Goal: Task Accomplishment & Management: Use online tool/utility

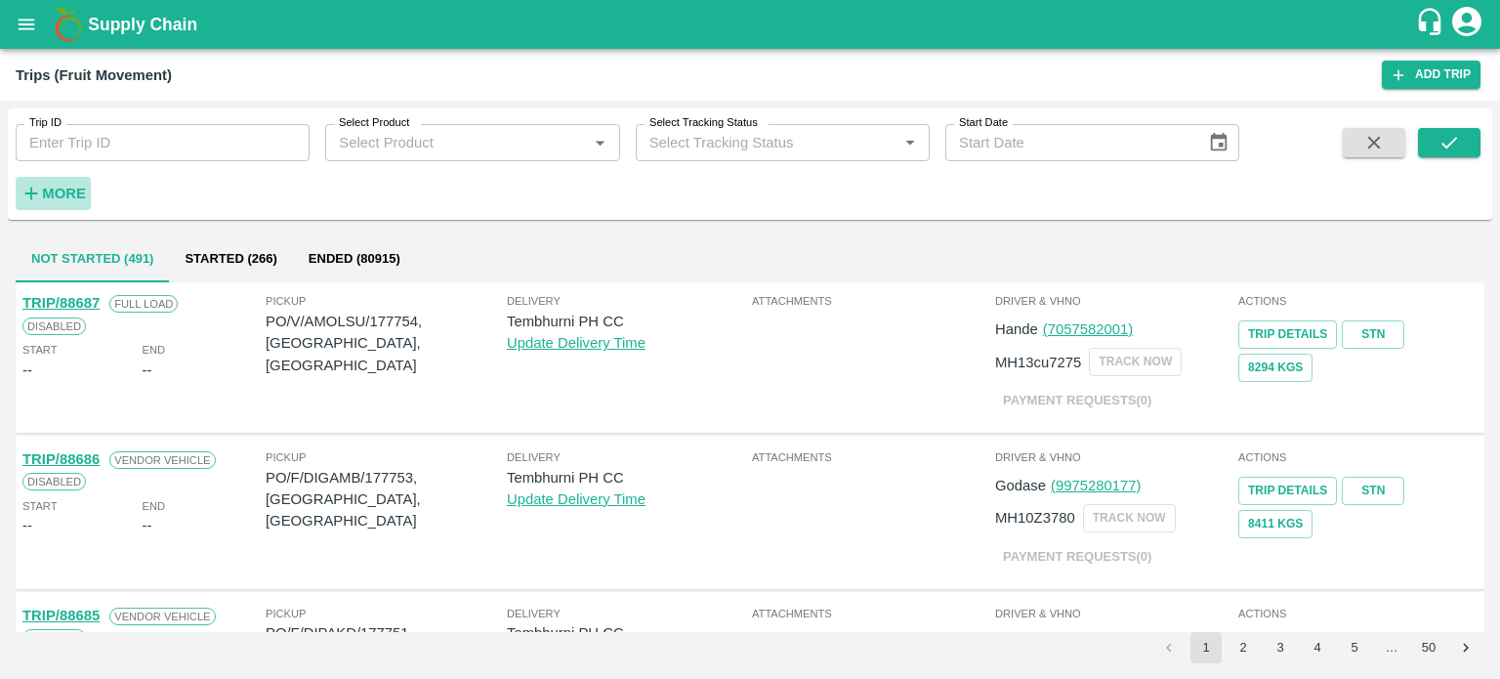
click at [66, 183] on h6 "More" at bounding box center [64, 193] width 44 height 25
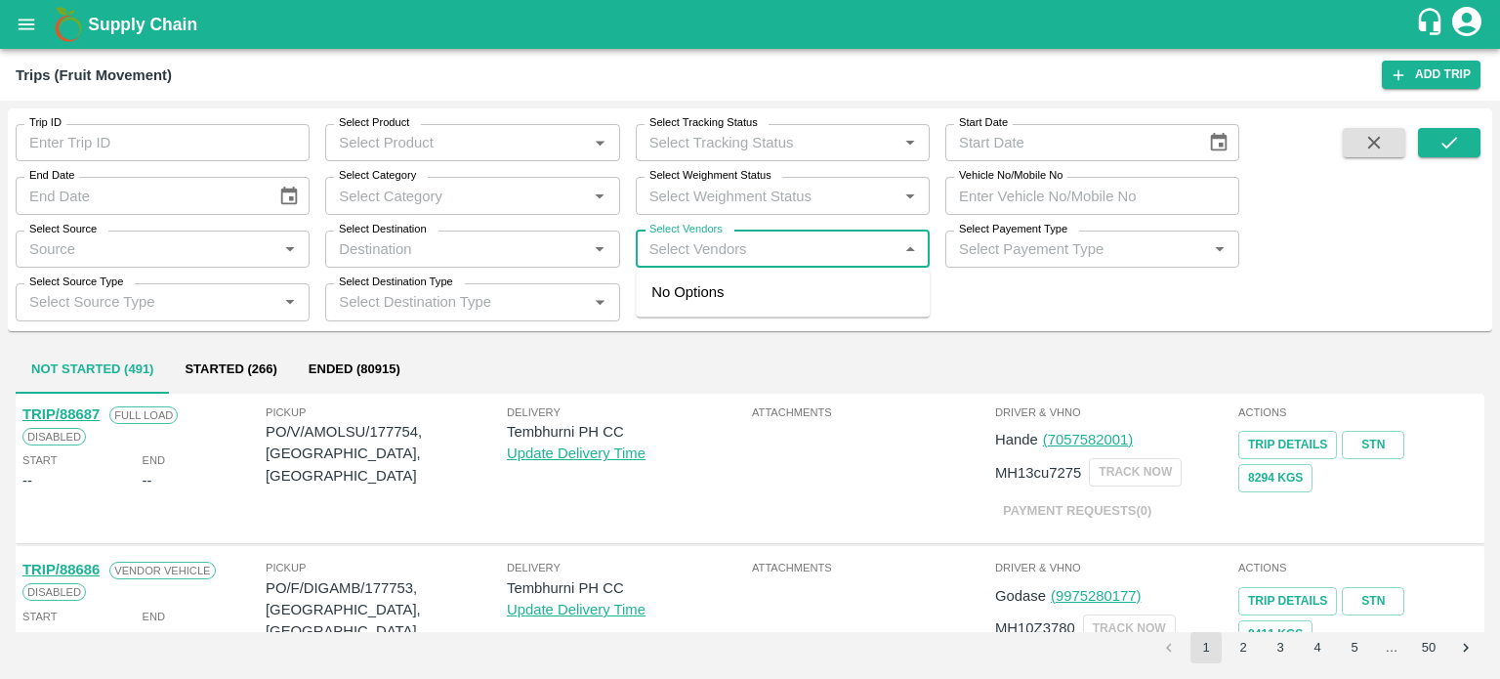
click at [727, 259] on input "Select Vendors" at bounding box center [767, 248] width 250 height 25
type input "mohert"
click at [727, 259] on input "Select Vendors" at bounding box center [767, 248] width 250 height 25
type input "moht"
click at [727, 259] on input "Select Vendors" at bounding box center [767, 248] width 250 height 25
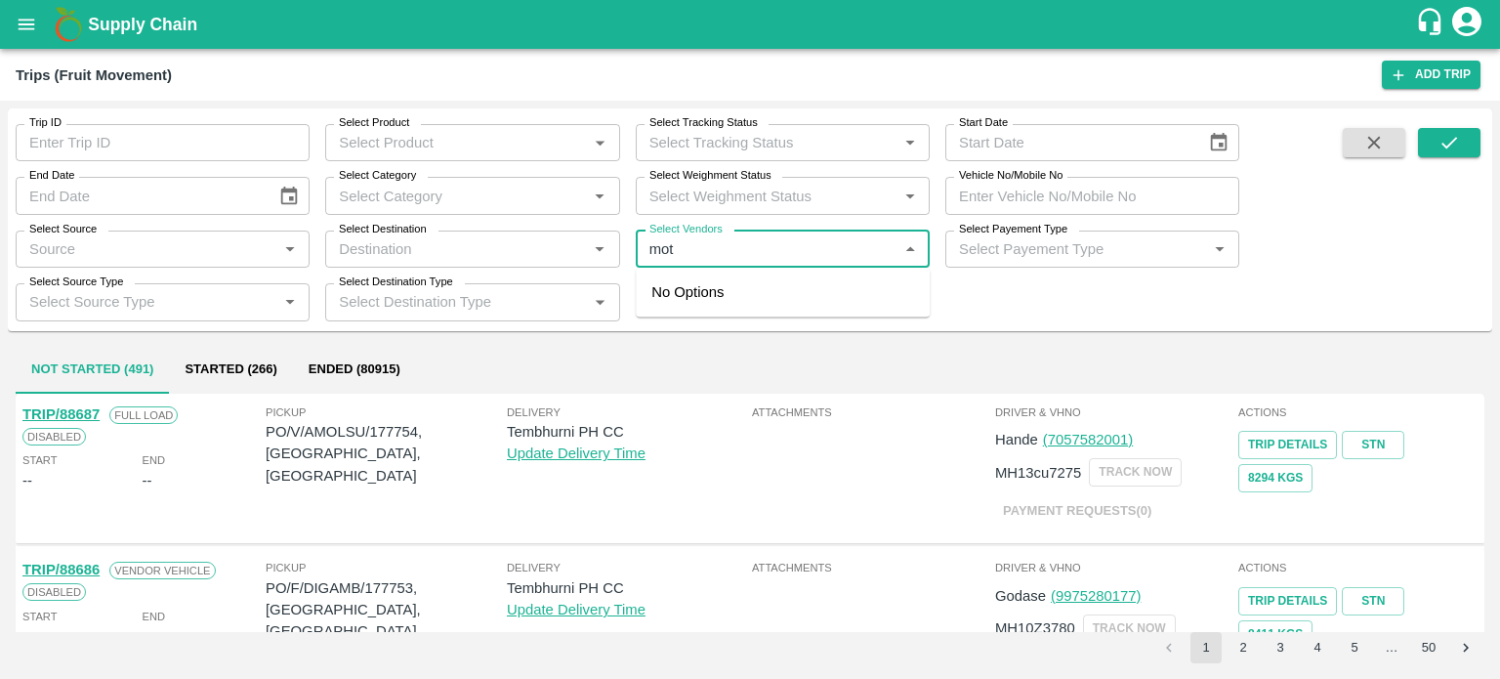
click at [727, 259] on input "Select Vendors" at bounding box center [767, 248] width 250 height 25
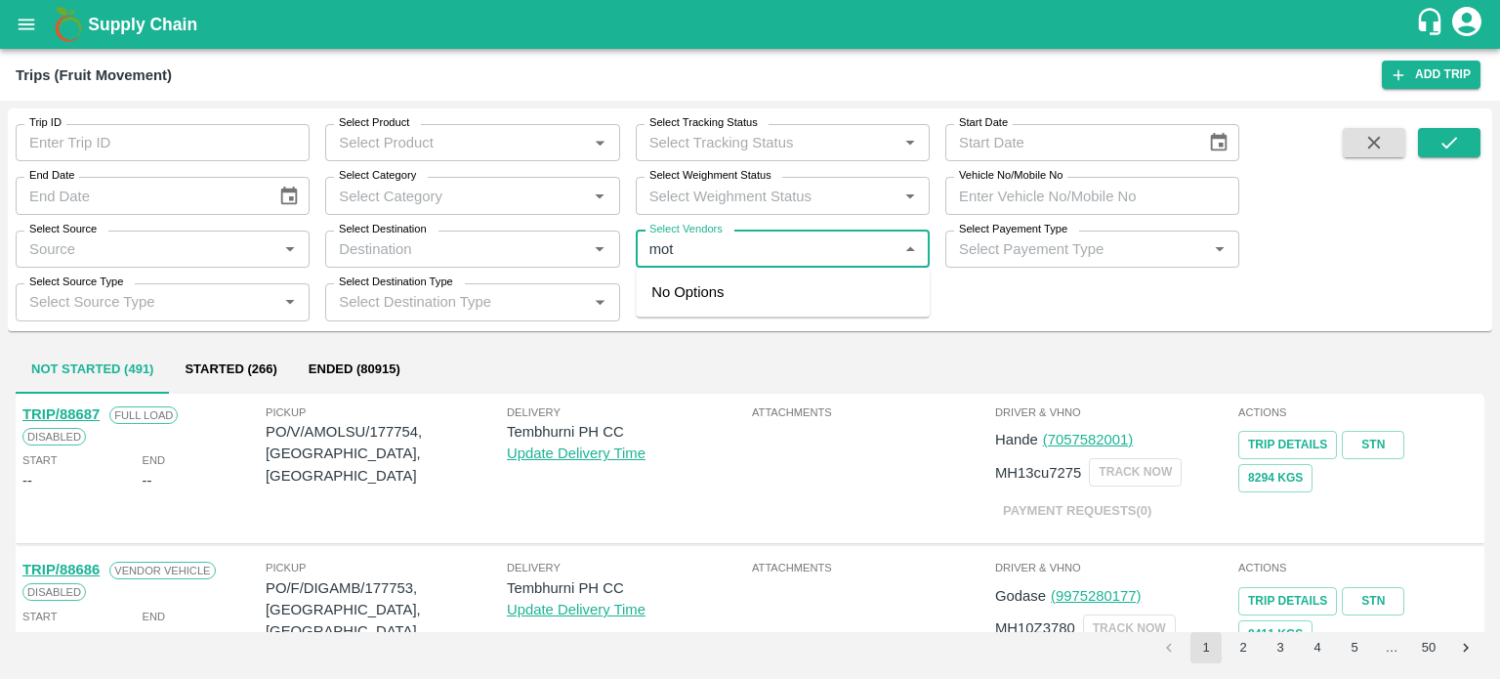
click at [727, 259] on input "Select Vendors" at bounding box center [767, 248] width 250 height 25
type input "m"
click at [727, 259] on input "Select Vendors" at bounding box center [767, 248] width 250 height 25
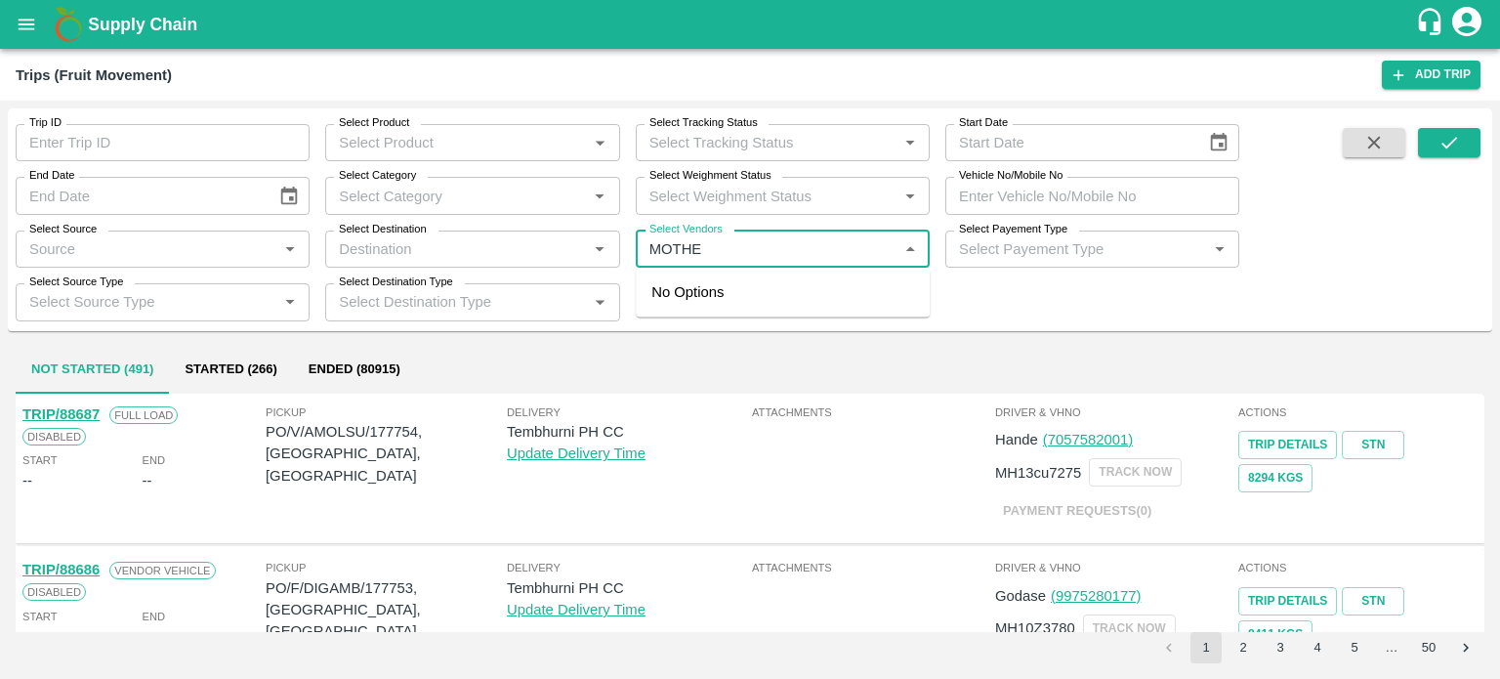
type input "MOTHER"
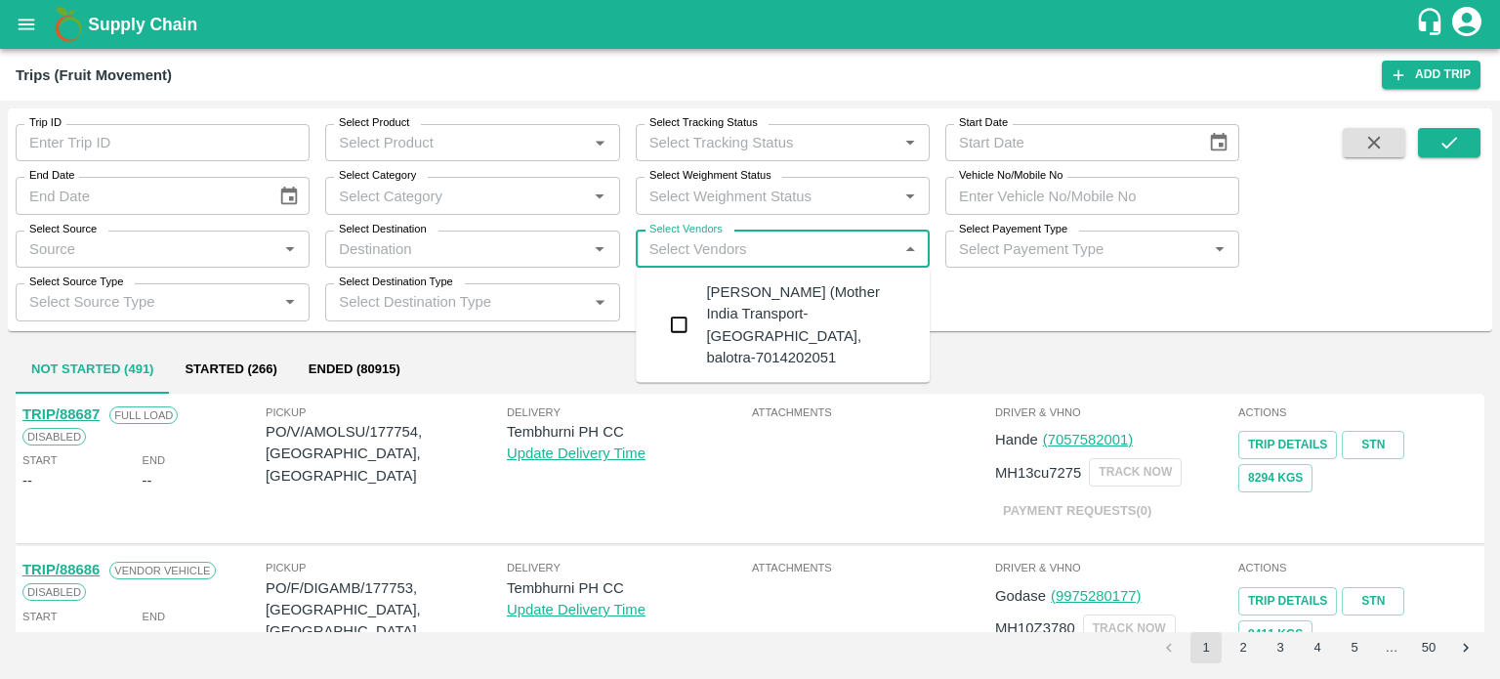
click at [699, 316] on div "[PERSON_NAME] (Mother India Transport-[GEOGRAPHIC_DATA], balotra-7014202051" at bounding box center [783, 324] width 294 height 99
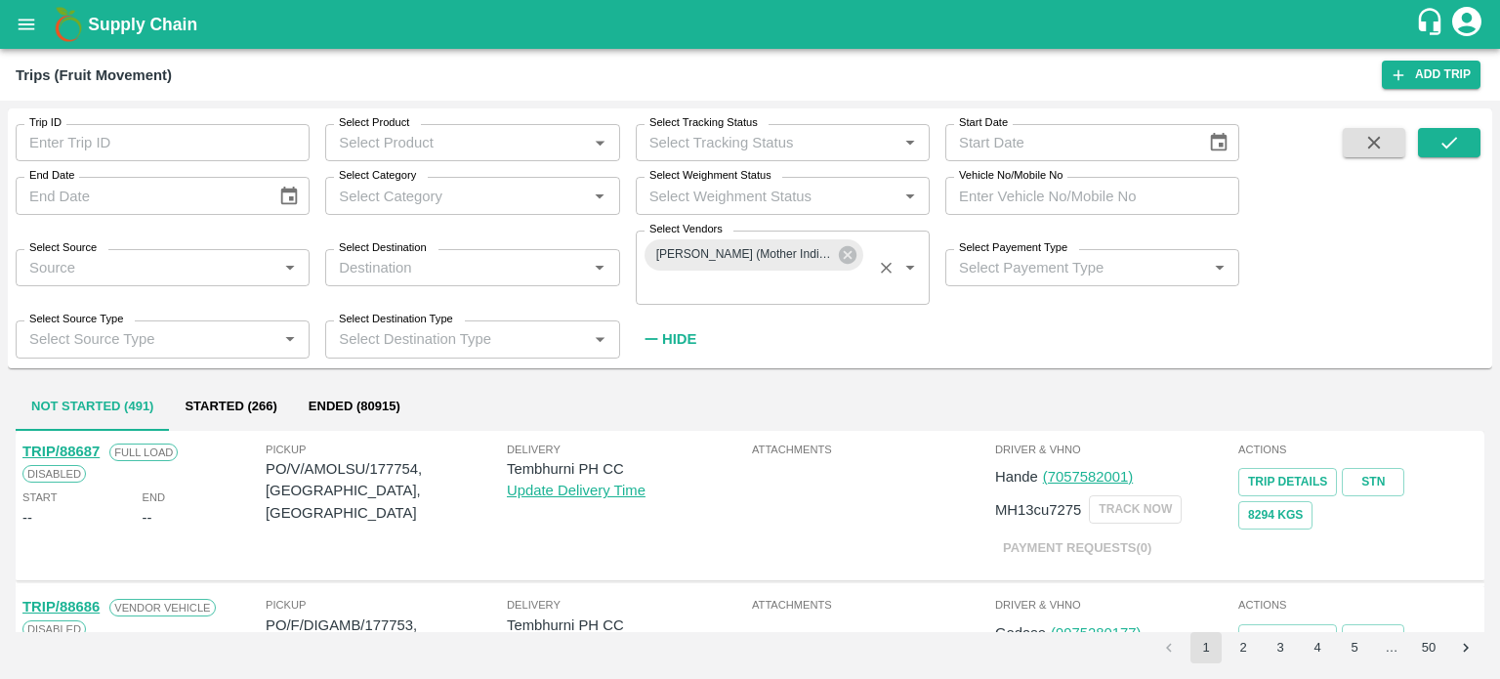
click at [1451, 157] on span at bounding box center [1449, 242] width 63 height 228
click at [1441, 144] on icon "submit" at bounding box center [1449, 142] width 21 height 21
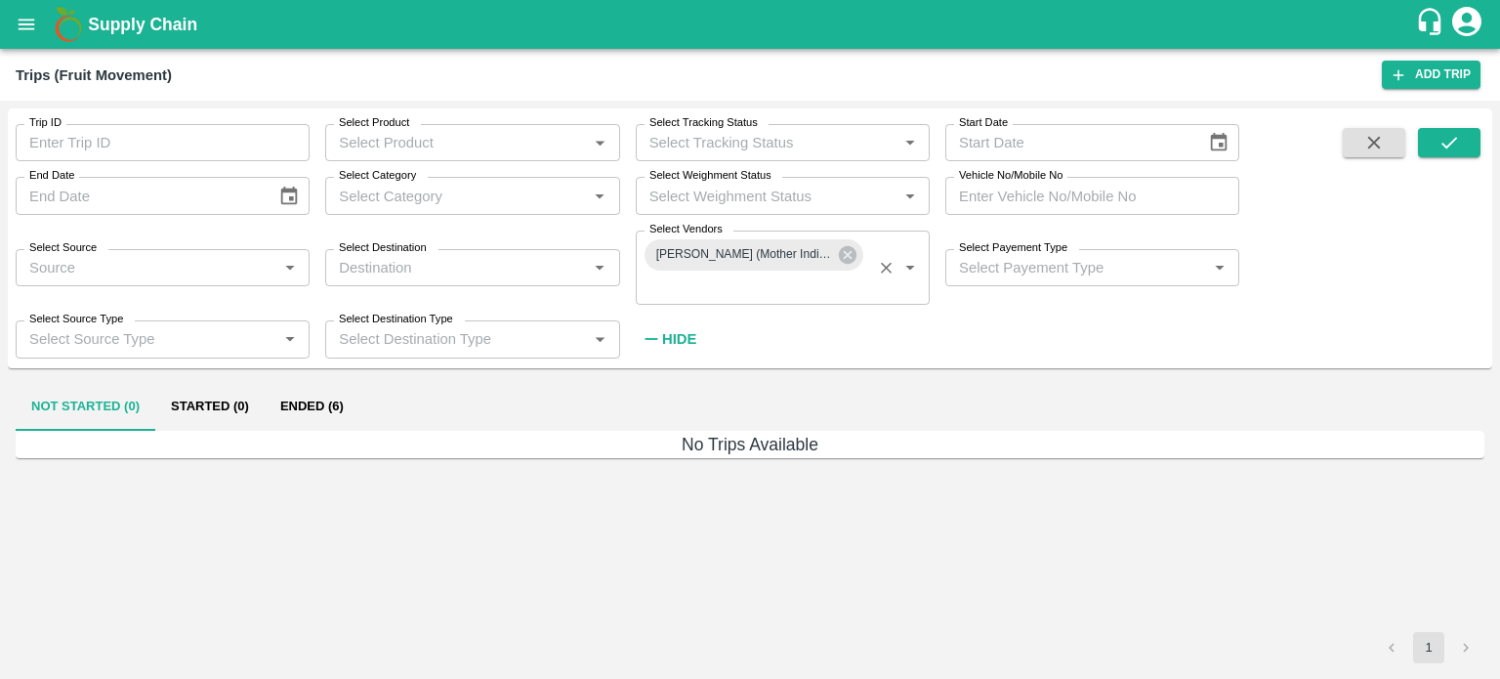
click at [688, 336] on strong "Hide" at bounding box center [679, 339] width 34 height 16
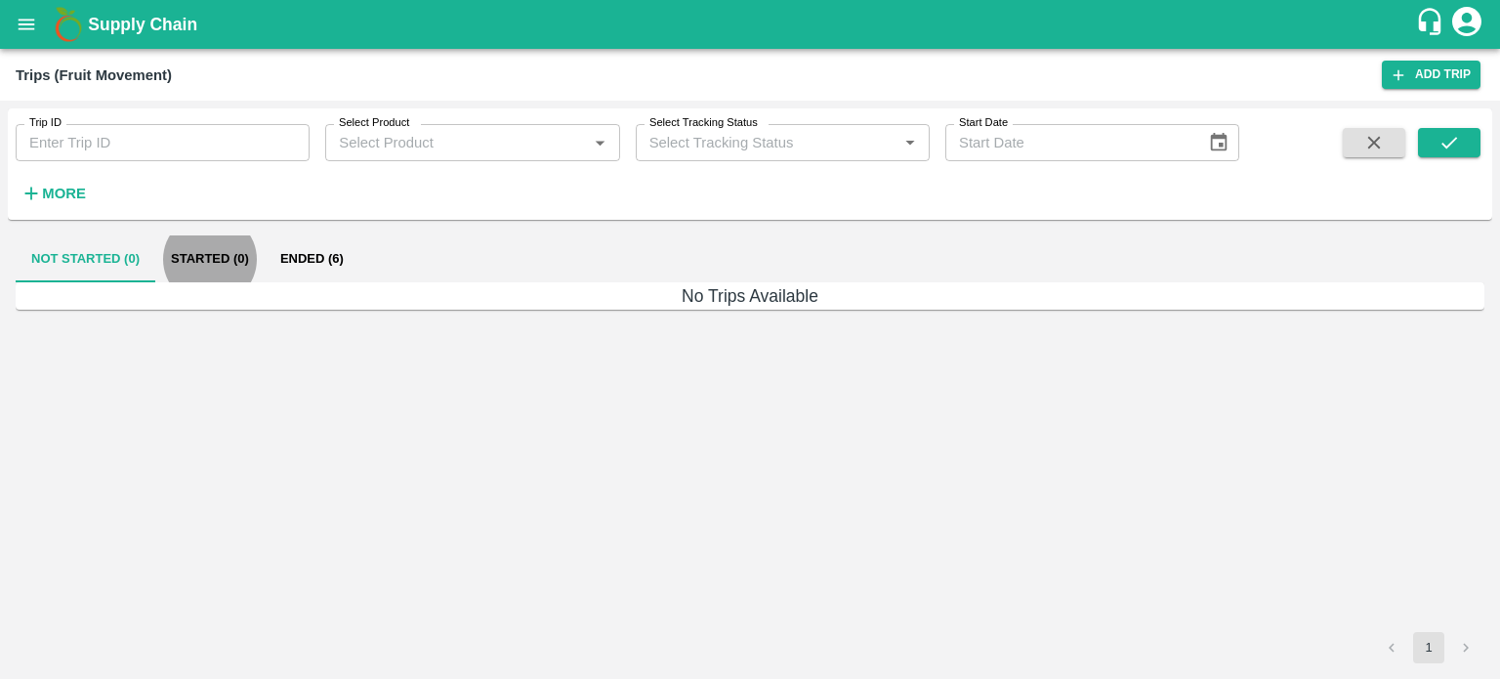
click at [336, 257] on button "Ended (6)" at bounding box center [312, 258] width 95 height 47
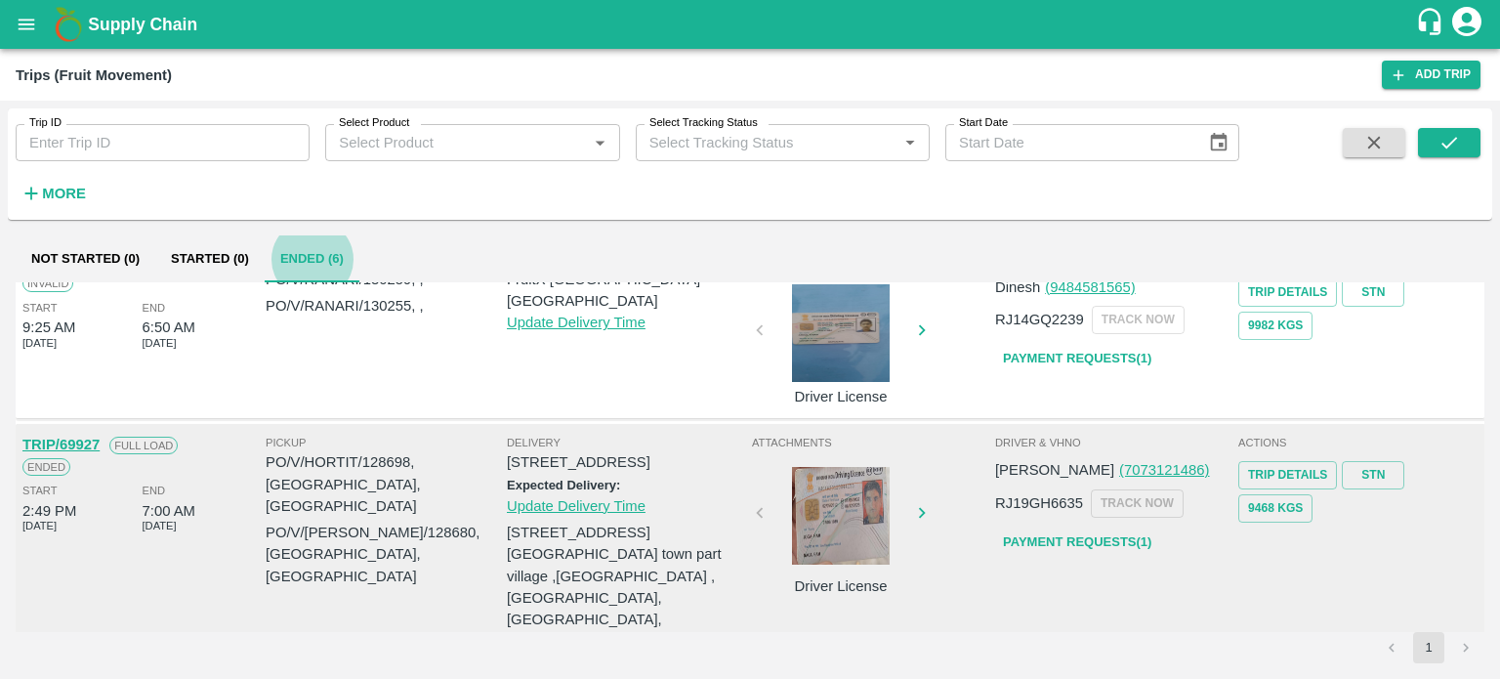
scroll to position [930, 0]
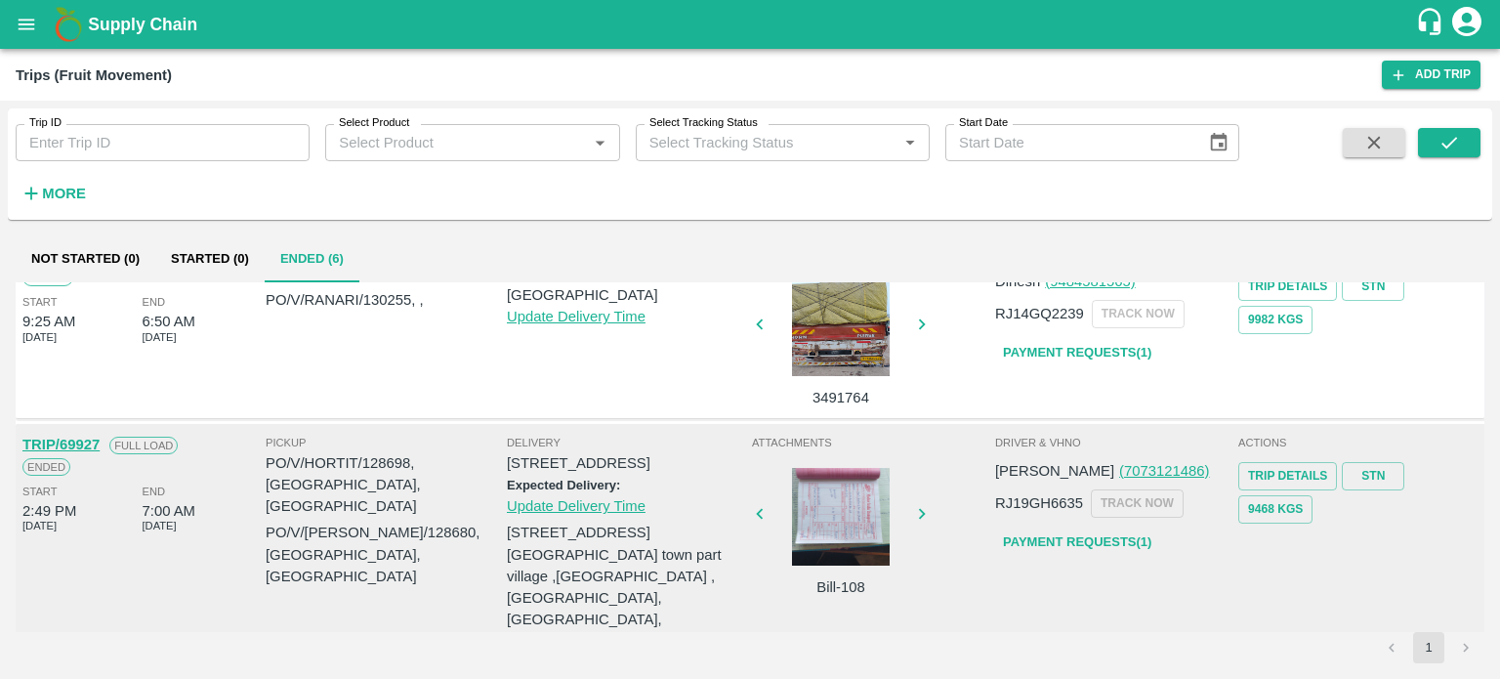
click at [847, 468] on div at bounding box center [841, 517] width 146 height 98
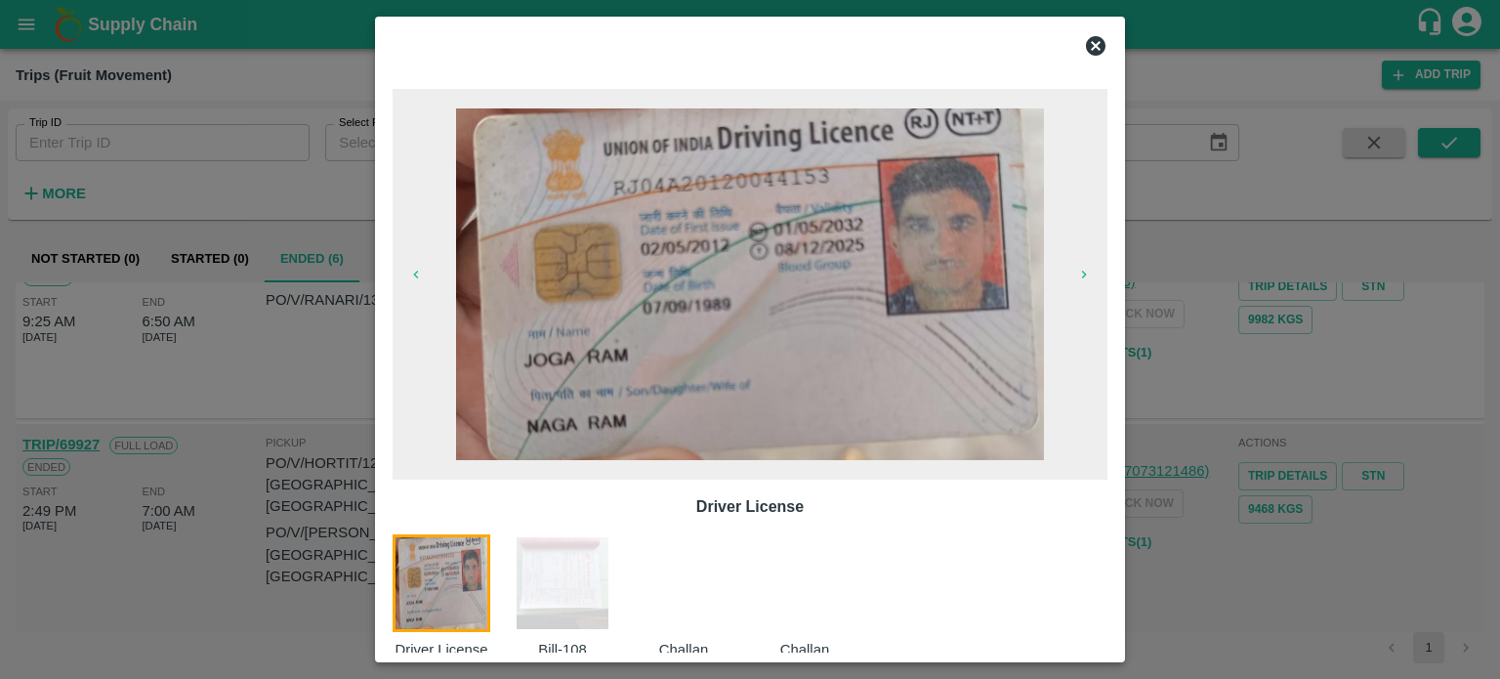
click at [586, 568] on img at bounding box center [563, 583] width 98 height 98
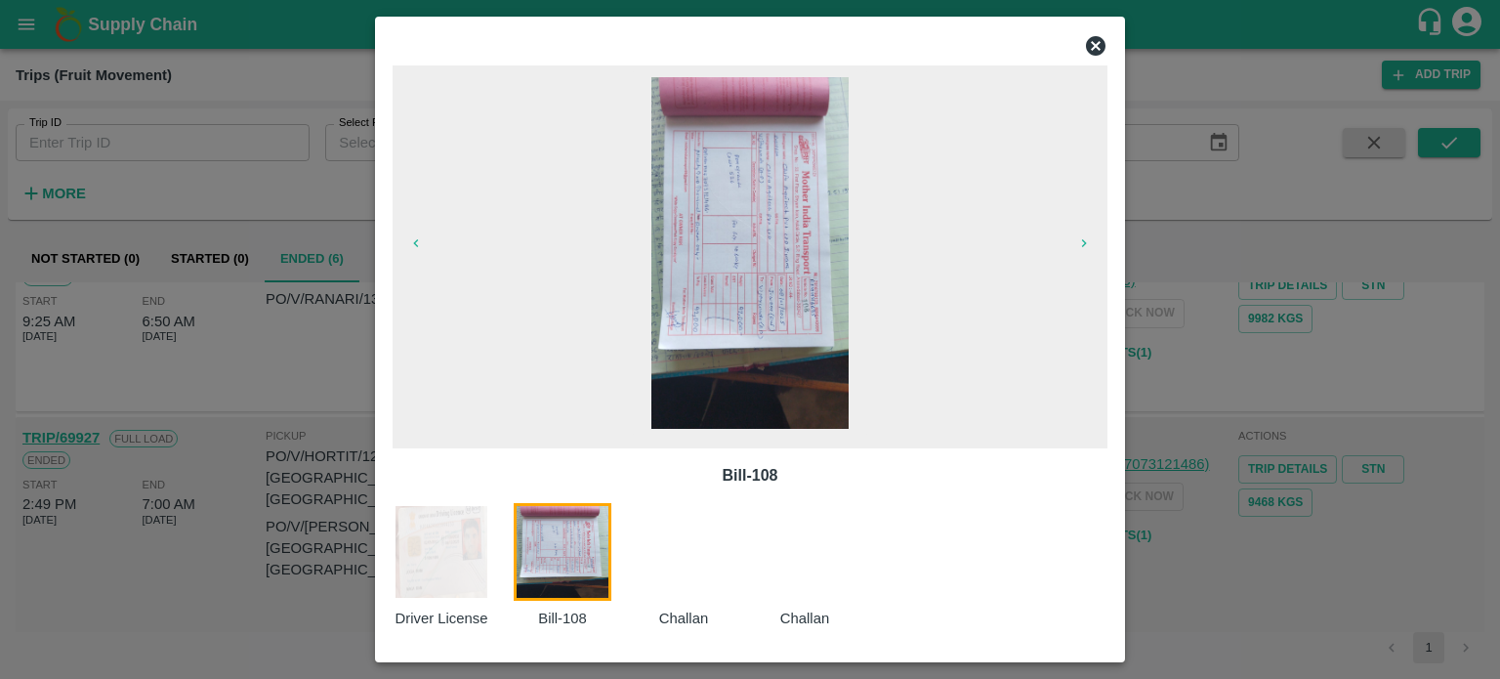
scroll to position [924, 0]
click at [316, 501] on div at bounding box center [750, 339] width 1500 height 679
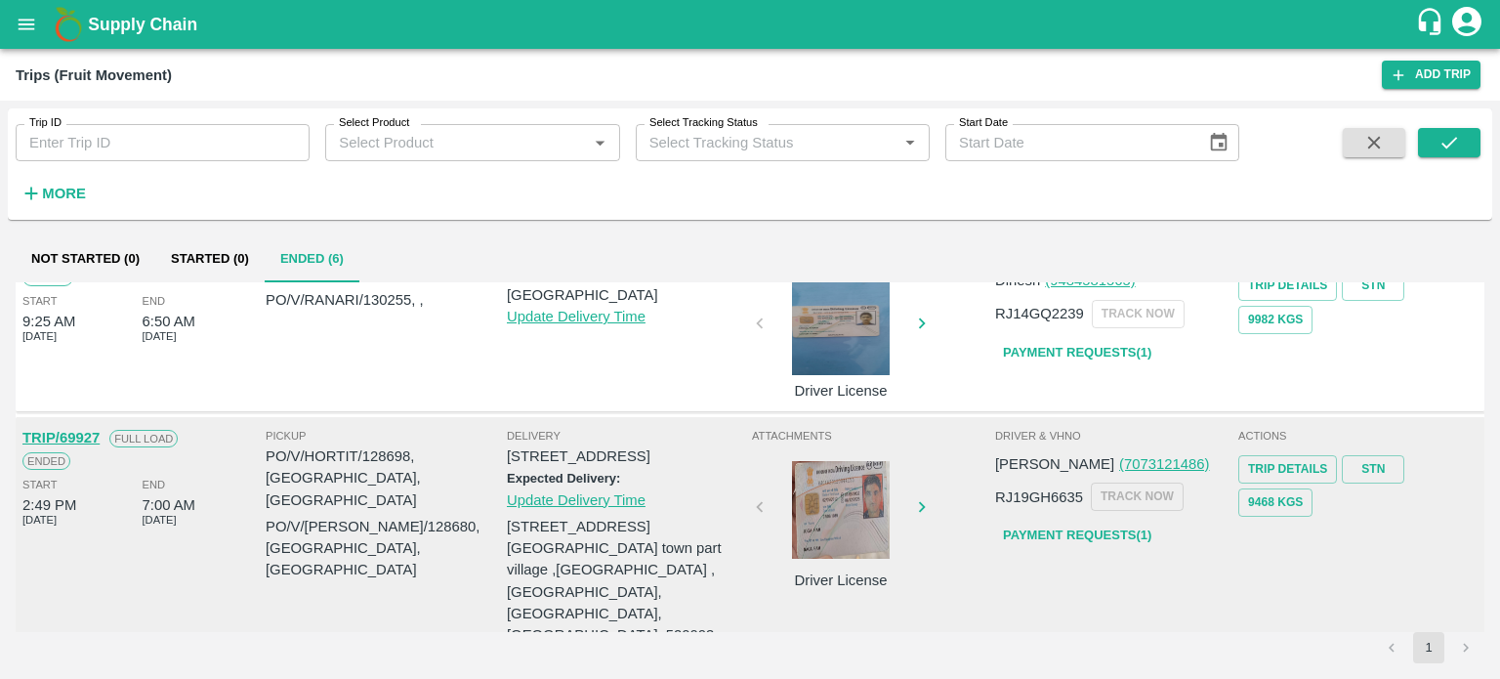
click at [836, 461] on div at bounding box center [841, 510] width 146 height 98
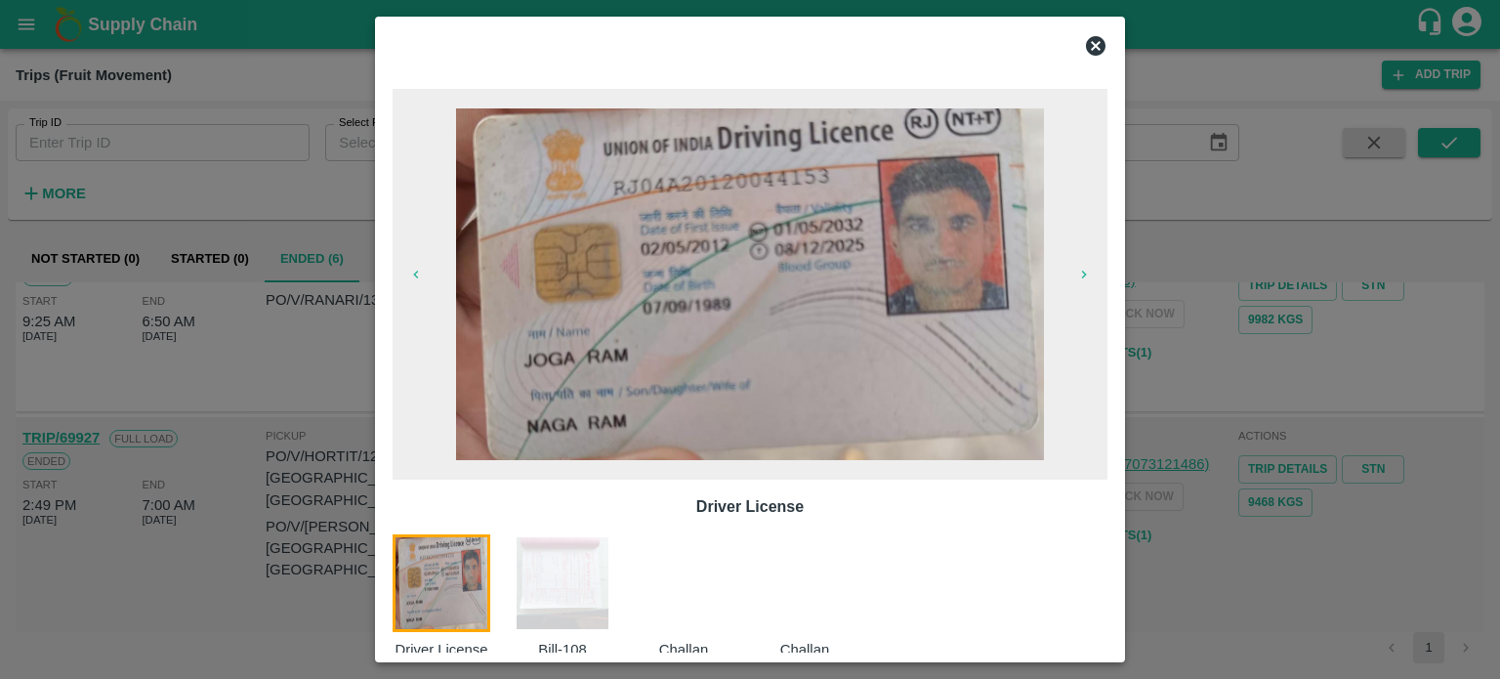
click at [718, 620] on div at bounding box center [695, 597] width 121 height 126
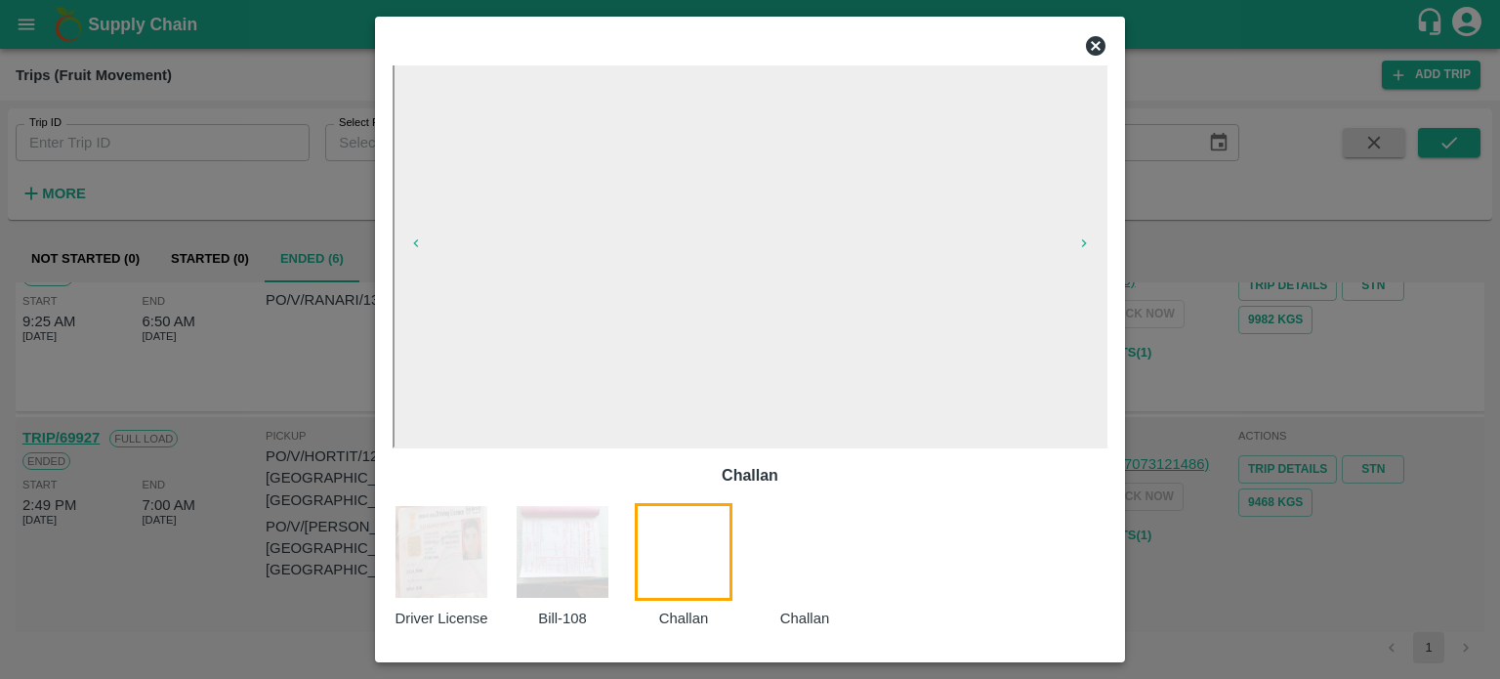
scroll to position [930, 0]
click at [819, 585] on div at bounding box center [816, 566] width 121 height 126
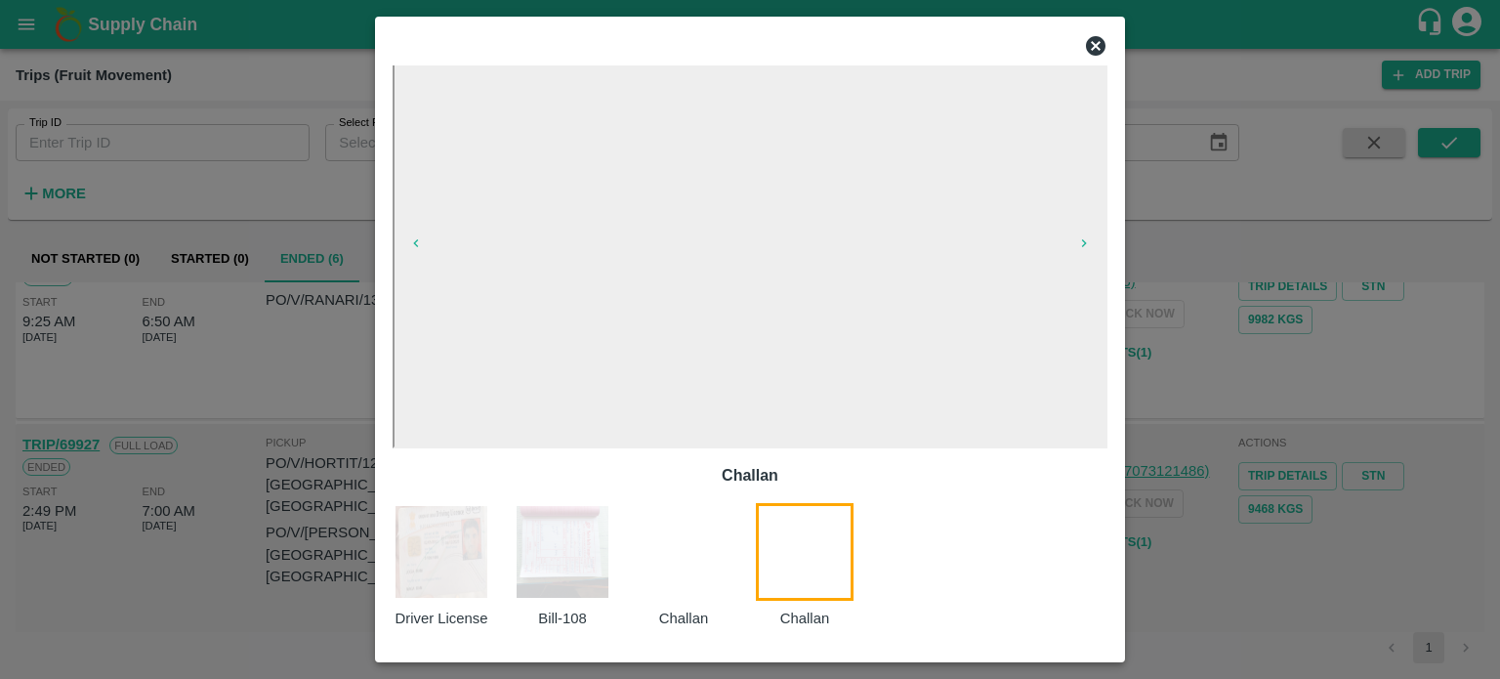
scroll to position [924, 0]
click at [711, 576] on div at bounding box center [695, 566] width 121 height 126
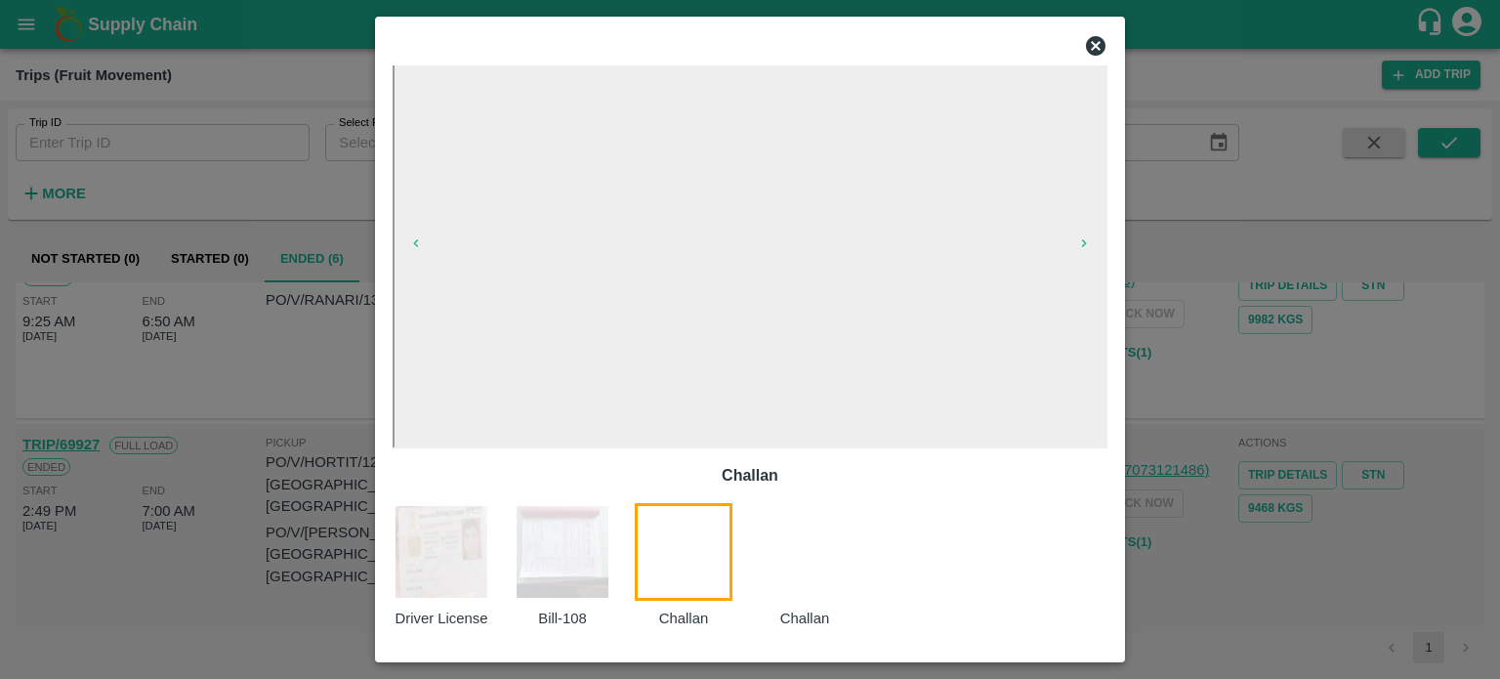
click at [564, 575] on img at bounding box center [563, 552] width 98 height 98
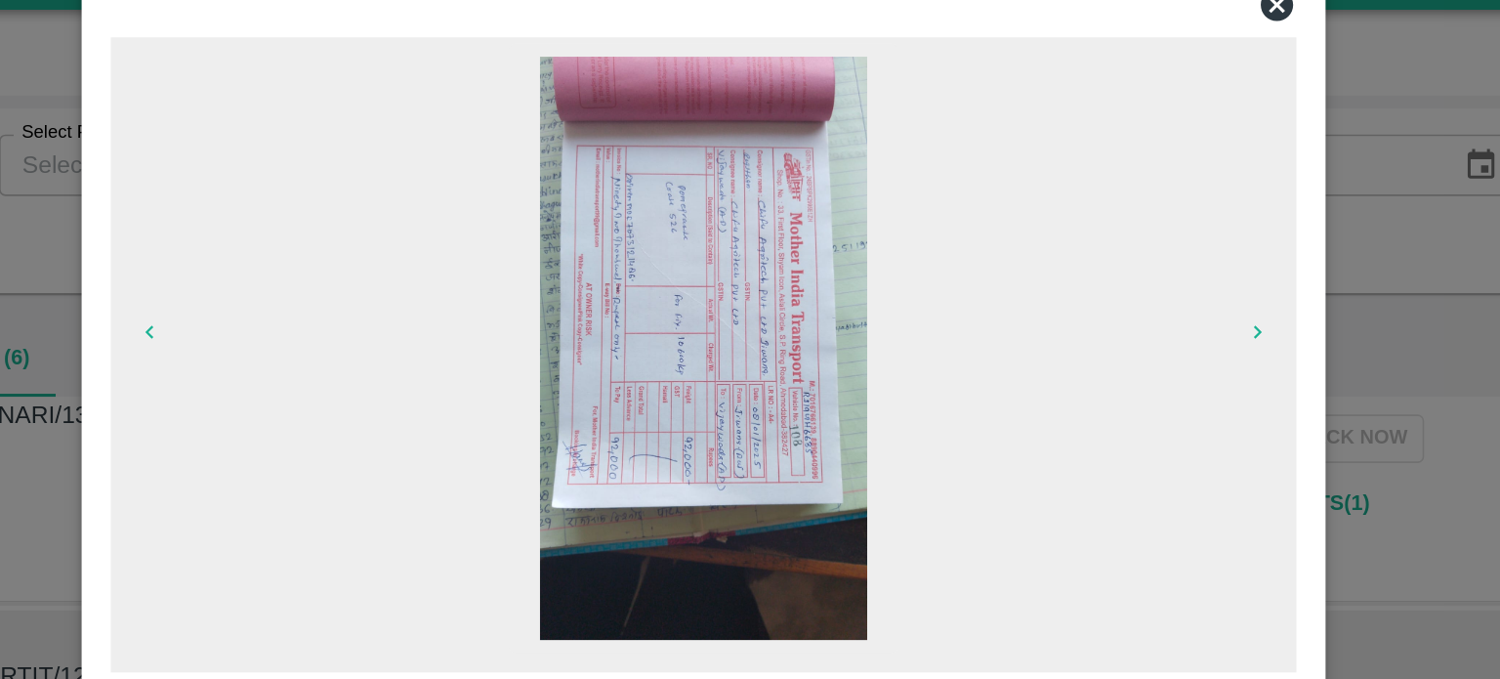
scroll to position [918, 0]
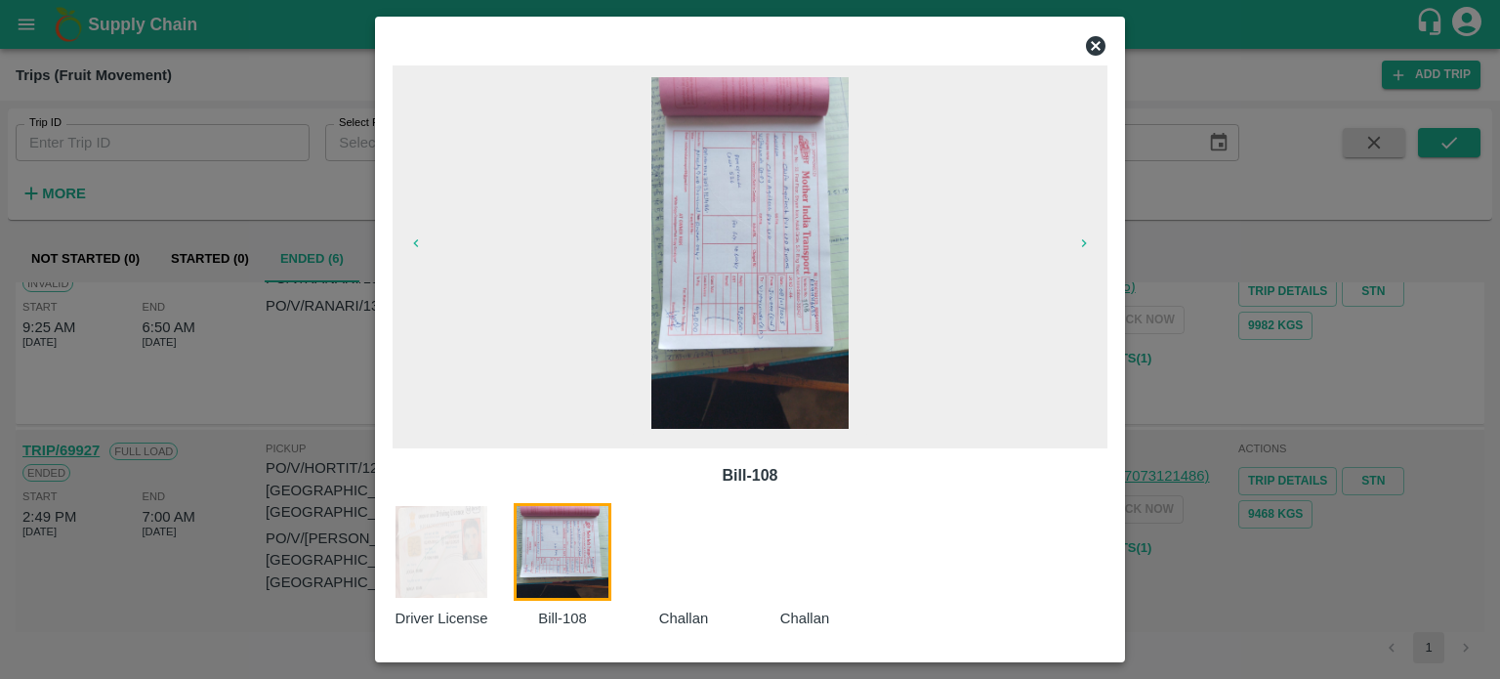
click at [298, 517] on div at bounding box center [750, 339] width 1500 height 679
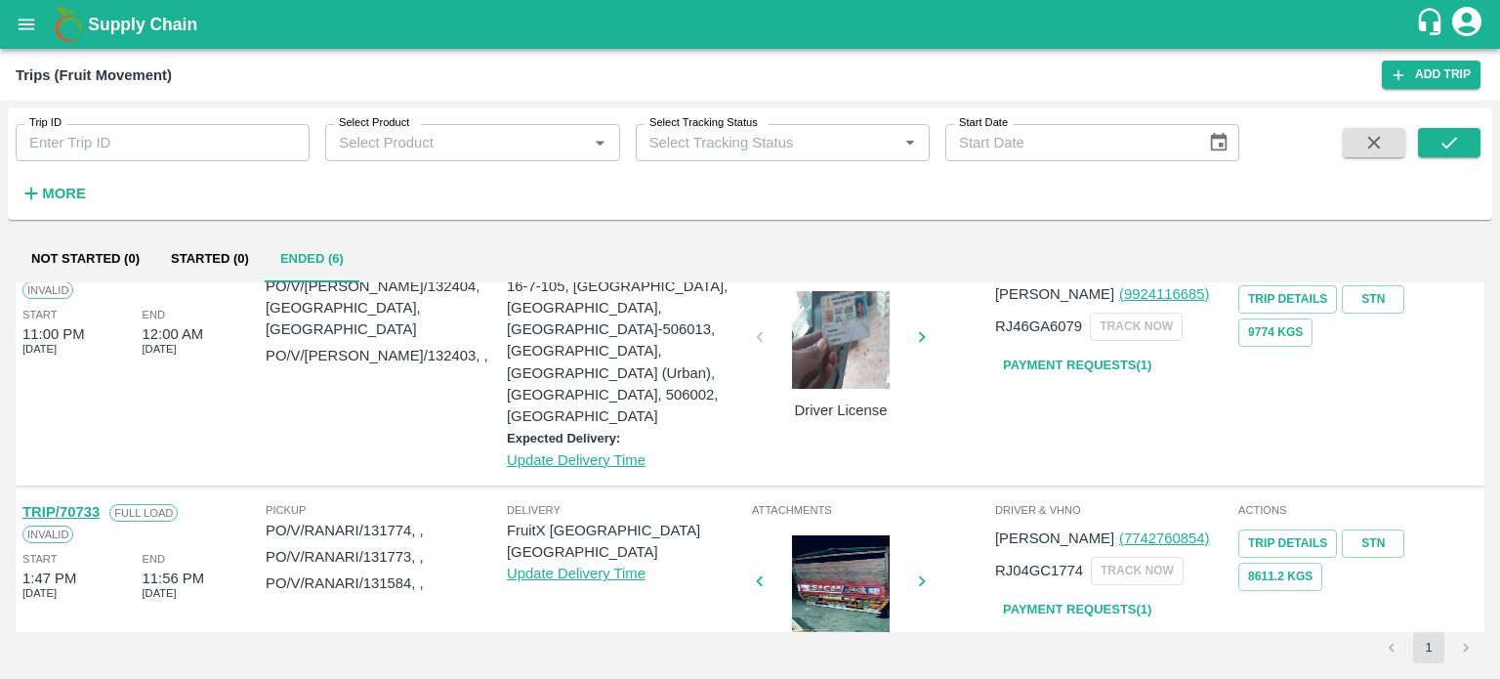
scroll to position [218, 0]
click at [227, 357] on div "End 12:00 AM [DATE]" at bounding box center [203, 333] width 120 height 53
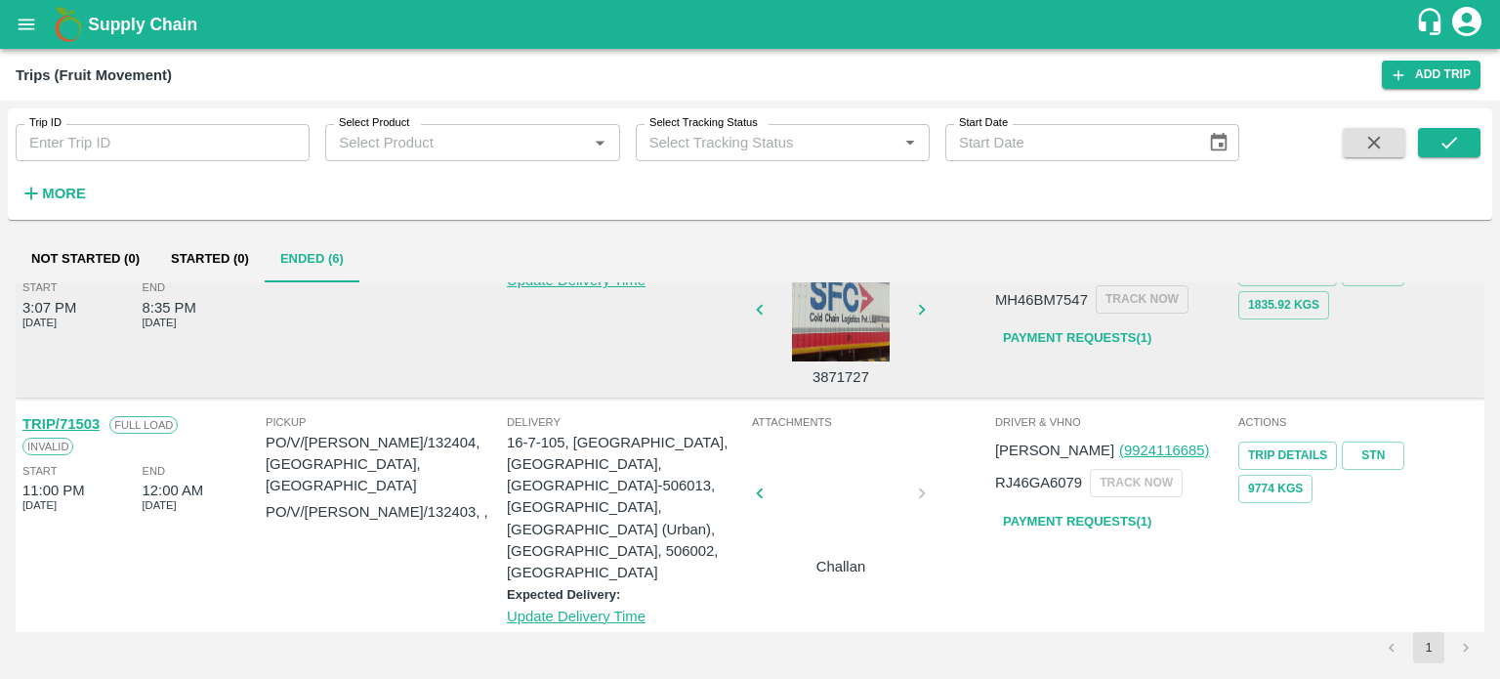
scroll to position [0, 0]
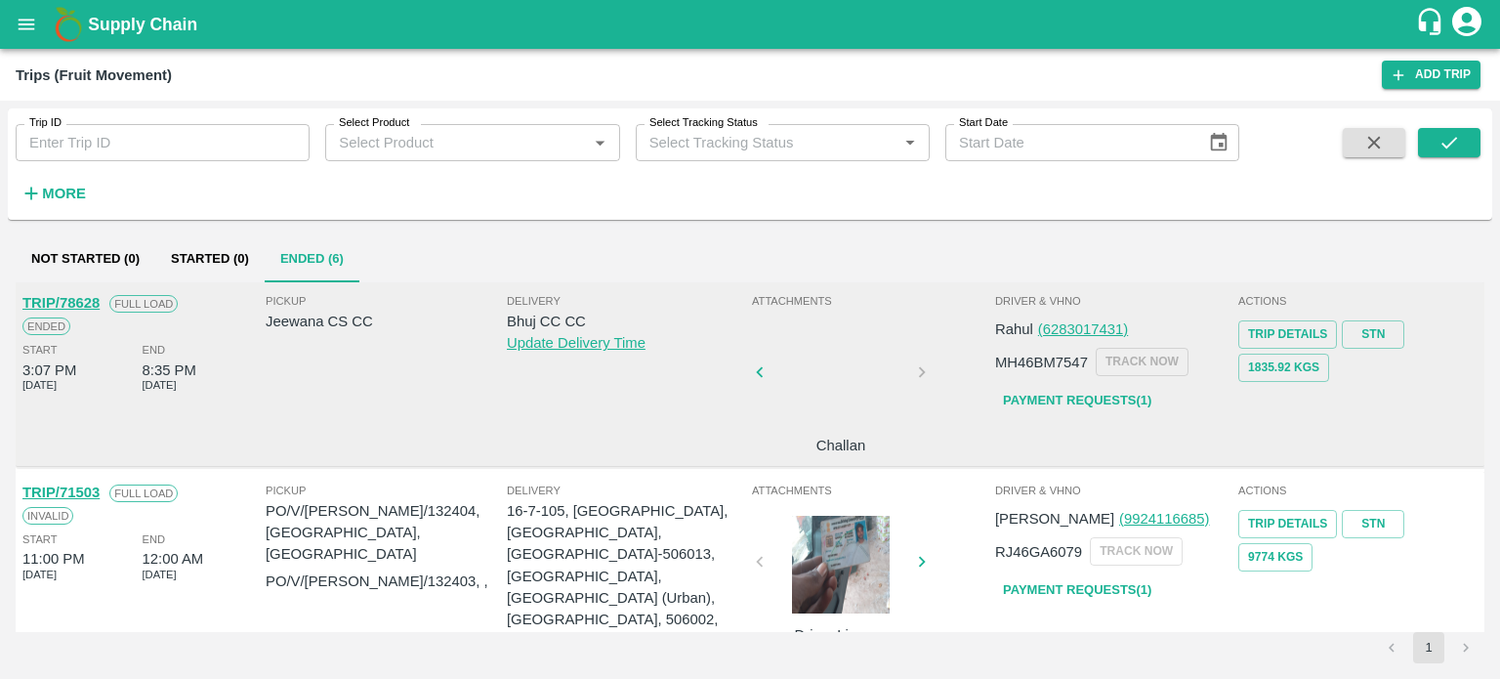
click at [1041, 396] on link "Payment Requests( 1 )" at bounding box center [1077, 401] width 164 height 34
